Goal: Transaction & Acquisition: Obtain resource

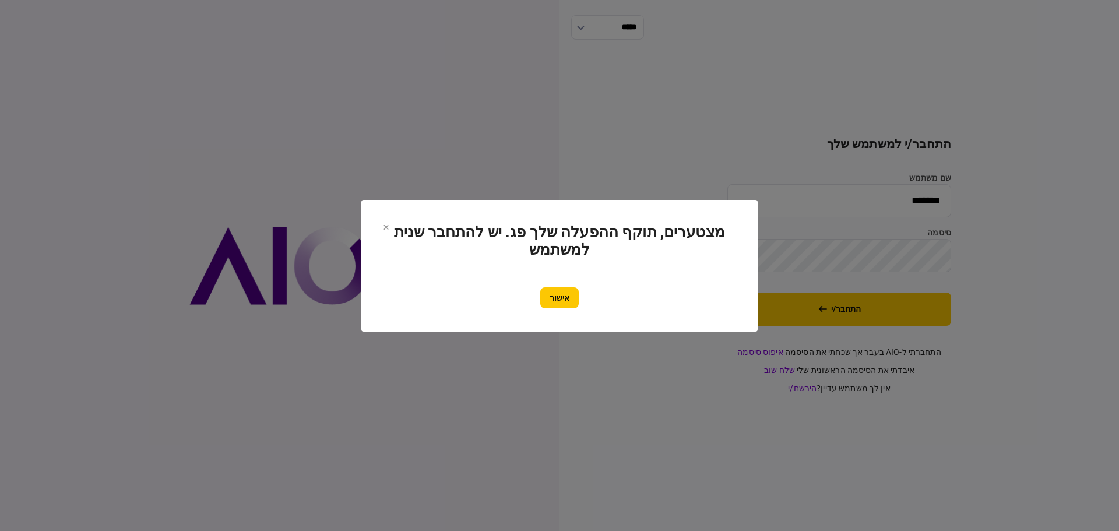
click at [561, 296] on button "אישור" at bounding box center [559, 297] width 38 height 21
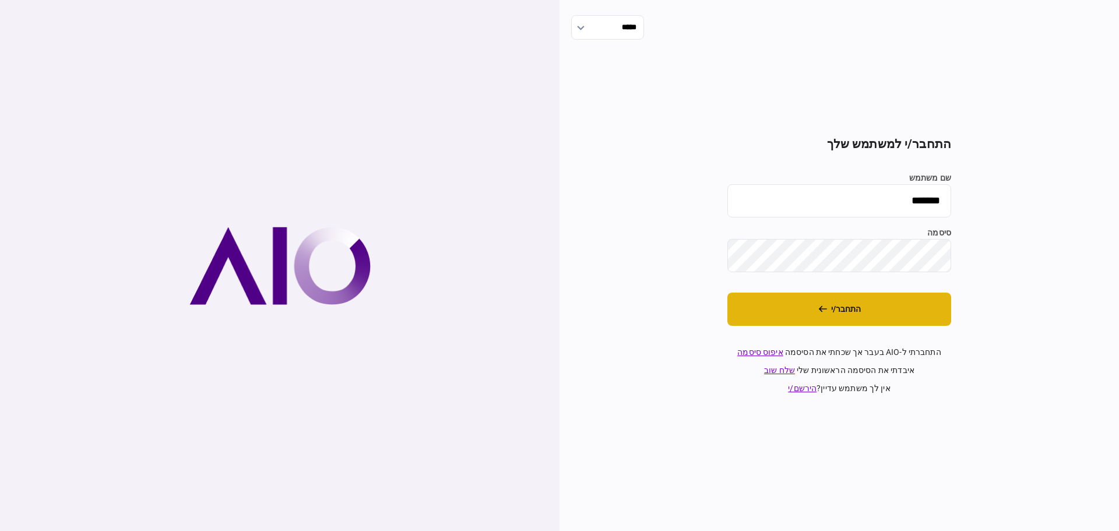
click at [854, 311] on button "התחבר/י" at bounding box center [840, 309] width 224 height 33
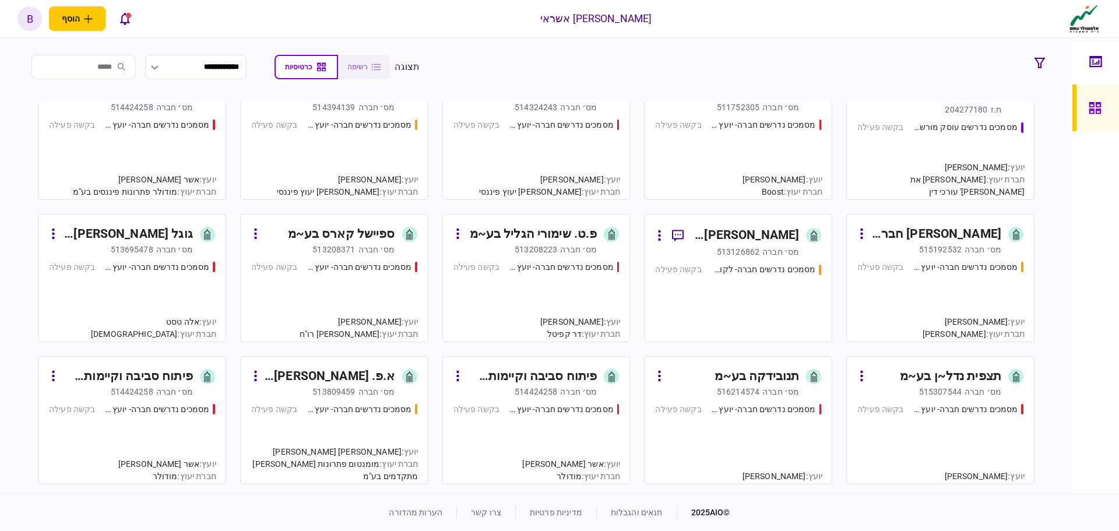
scroll to position [175, 0]
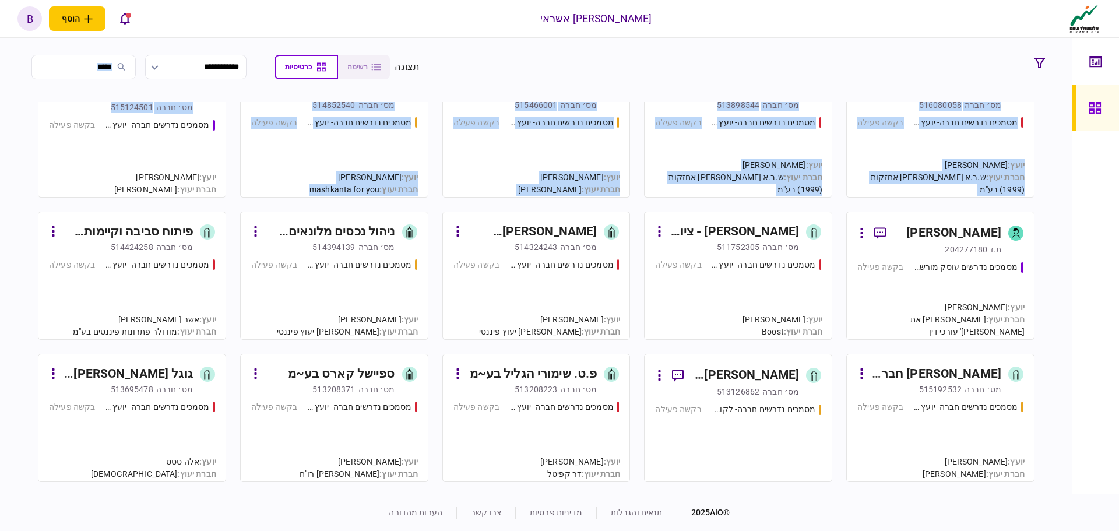
drag, startPoint x: 40, startPoint y: 101, endPoint x: 64, endPoint y: 52, distance: 54.5
click at [62, 52] on section "**********" at bounding box center [536, 266] width 1073 height 456
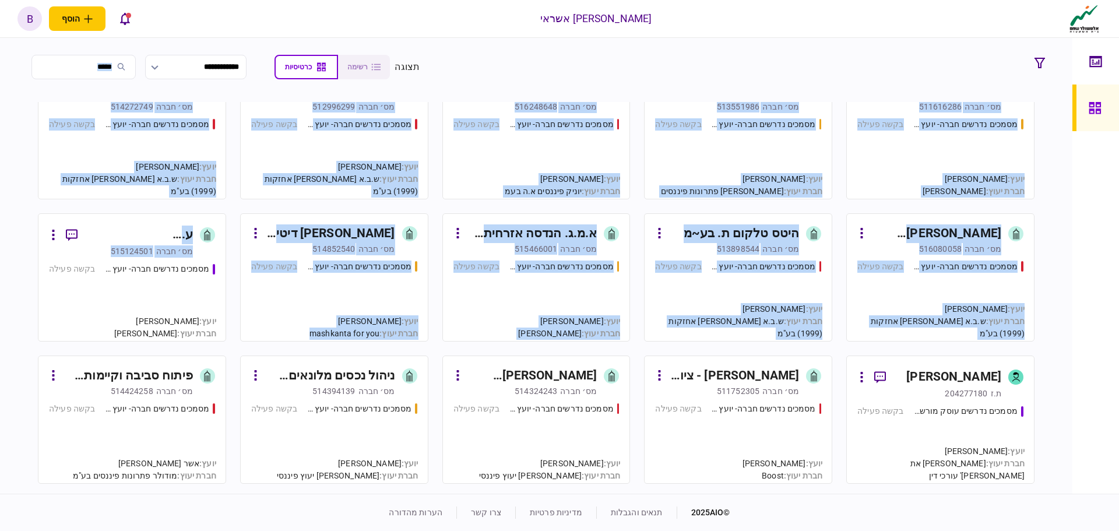
scroll to position [0, 0]
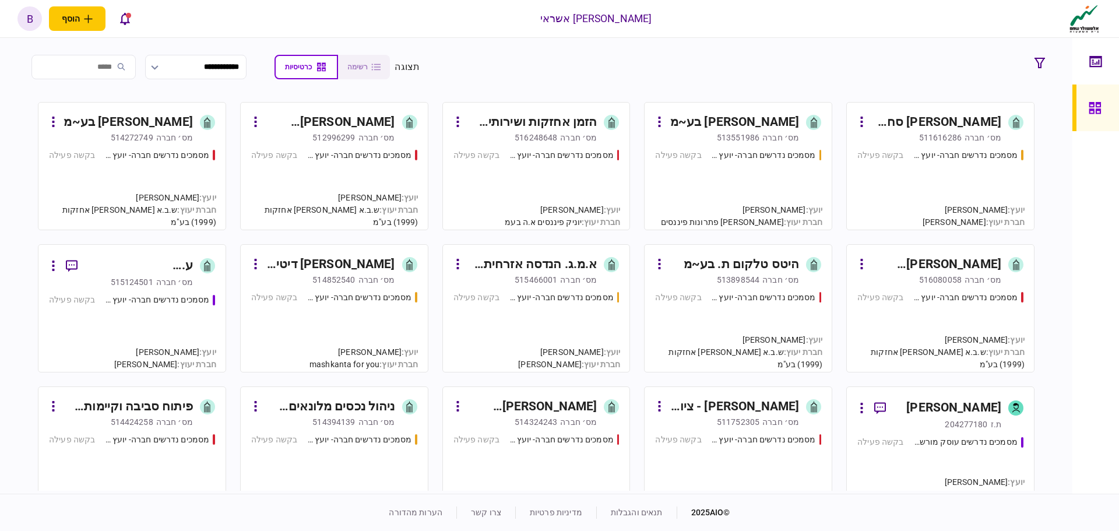
click at [1101, 254] on div at bounding box center [1096, 266] width 47 height 456
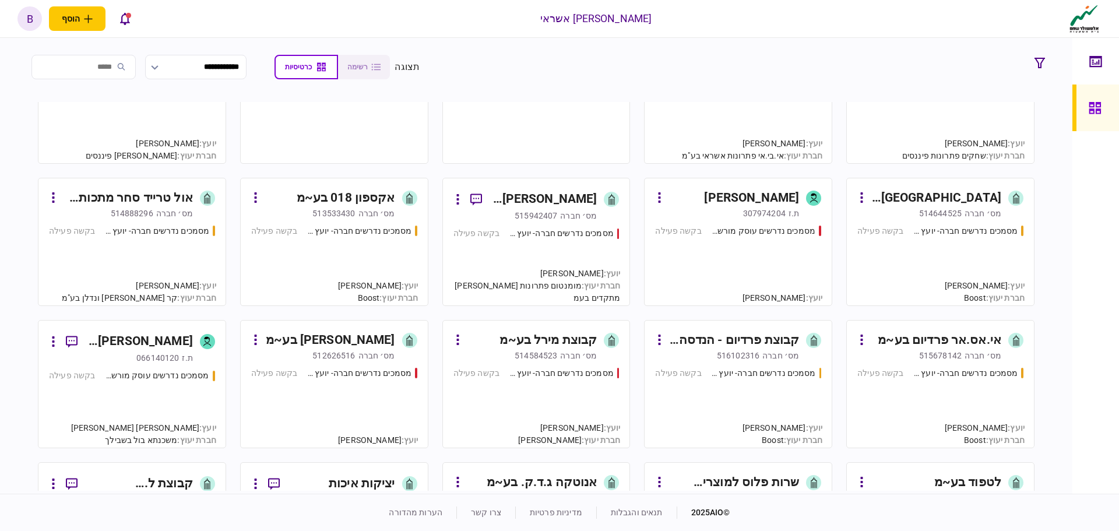
scroll to position [1224, 0]
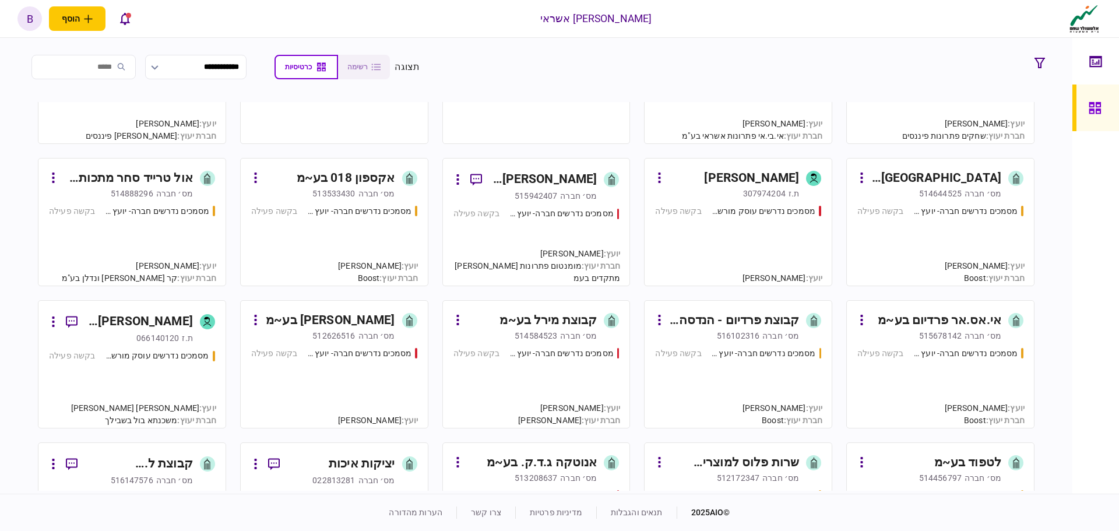
click at [883, 389] on div "מסמכים נדרשים חברה- יועץ - תהליך חברה בקשה פעילה" at bounding box center [941, 382] width 166 height 71
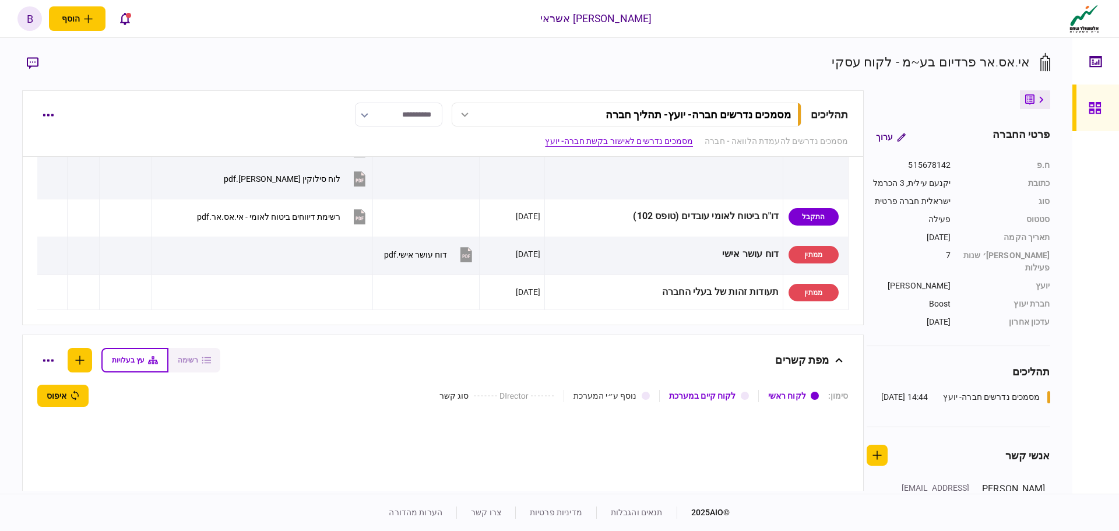
scroll to position [874, 0]
click at [1096, 110] on icon at bounding box center [1095, 107] width 13 height 13
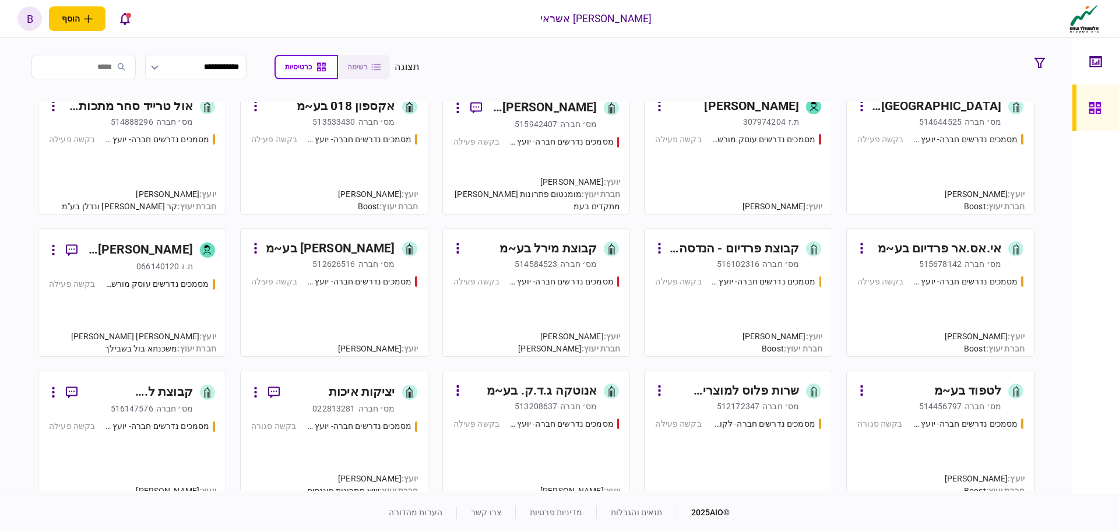
scroll to position [1399, 0]
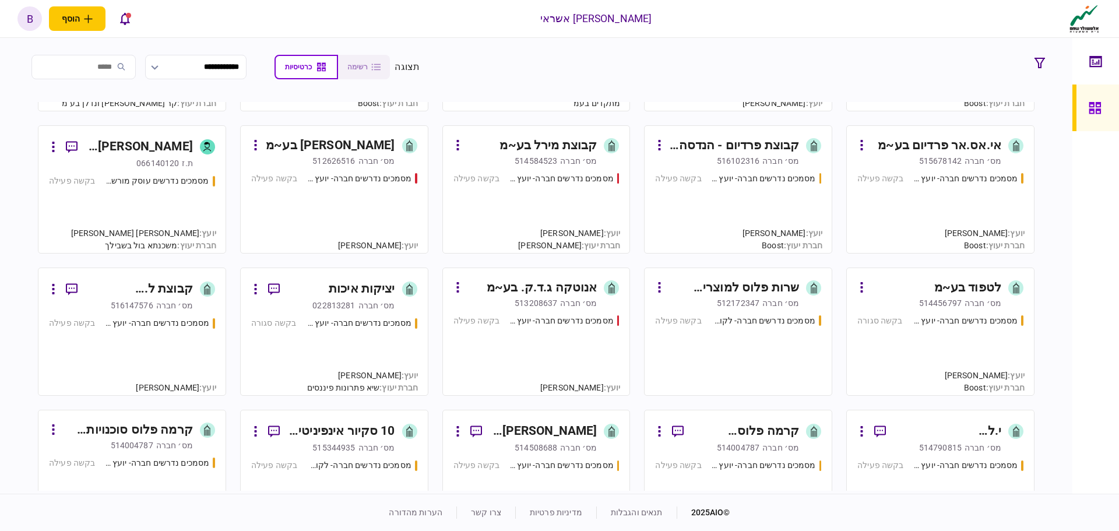
click at [754, 219] on div "מסמכים נדרשים חברה- יועץ - תהליך חברה בקשה פעילה" at bounding box center [738, 208] width 166 height 71
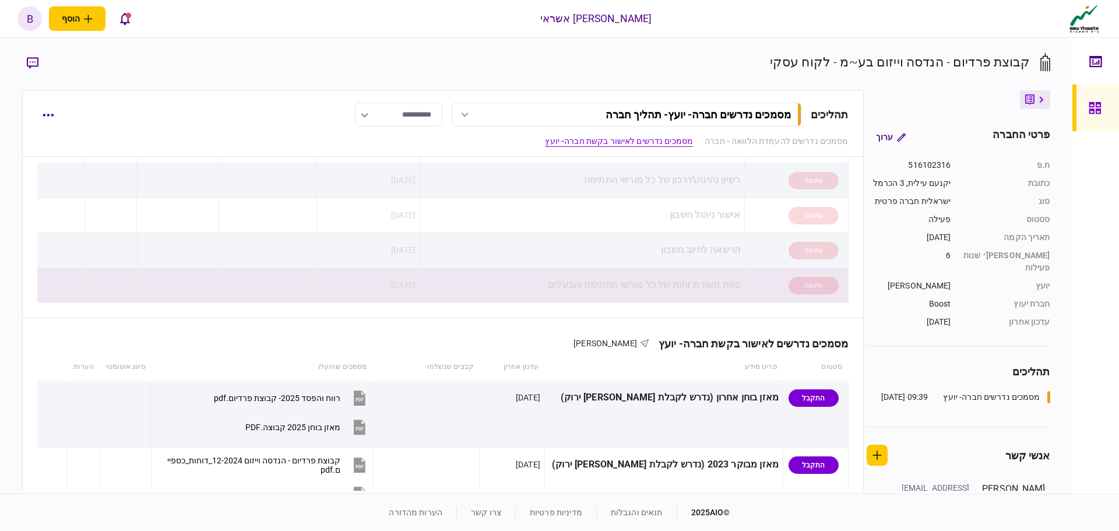
scroll to position [117, 0]
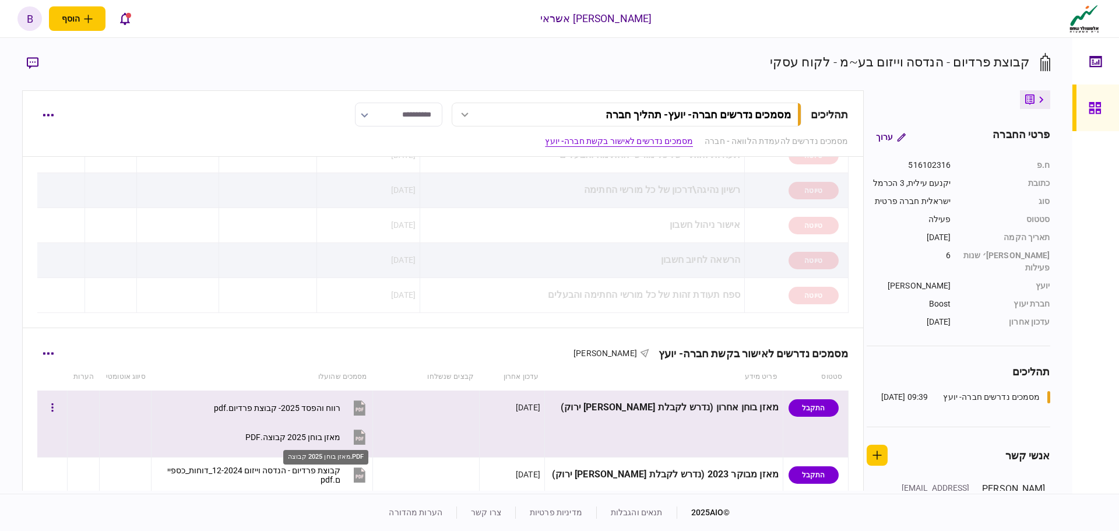
click at [317, 436] on div "מאזן בוחן 2025 קבוצה.PDF" at bounding box center [292, 437] width 95 height 9
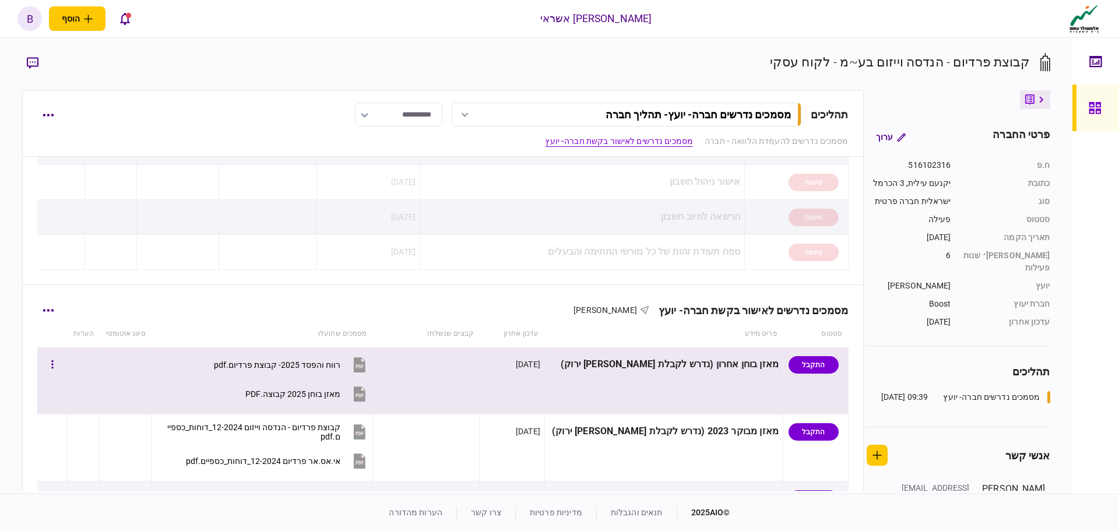
scroll to position [233, 0]
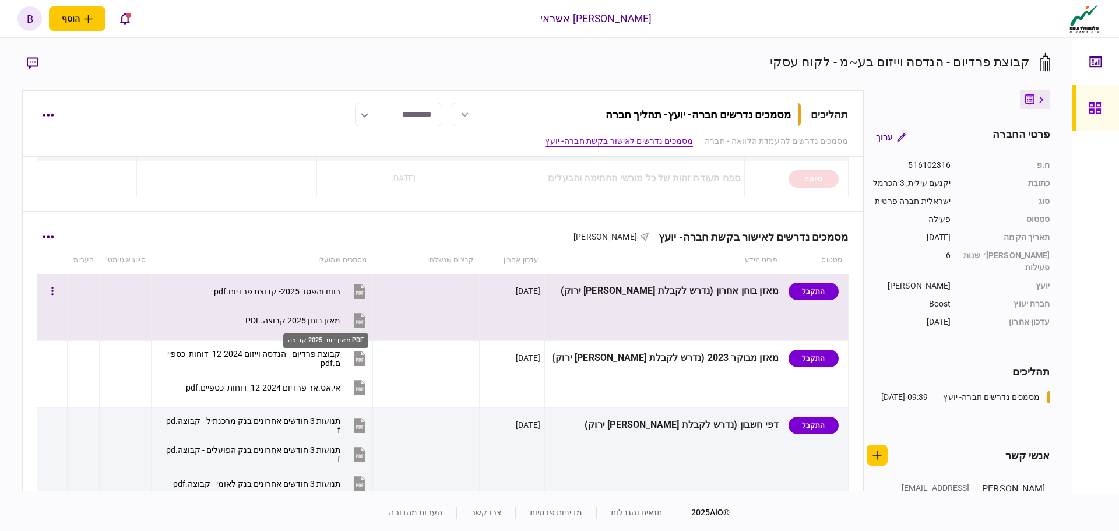
click at [340, 322] on div "מאזן בוחן 2025 קבוצה.PDF" at bounding box center [292, 320] width 95 height 9
click at [319, 290] on div "רווח והפסד 2025- קבוצת פרדיום.pdf" at bounding box center [277, 291] width 127 height 9
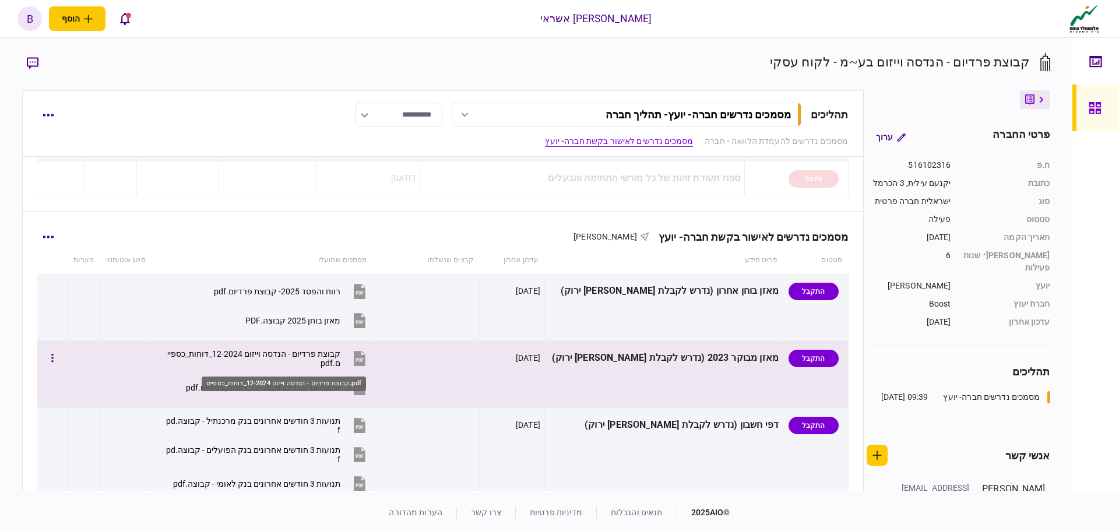
click at [321, 352] on div "קבוצת פרדיום - הנדסה וייזום 12-2024_דוחות_כספיים.pdf" at bounding box center [252, 358] width 176 height 19
